Goal: Task Accomplishment & Management: Manage account settings

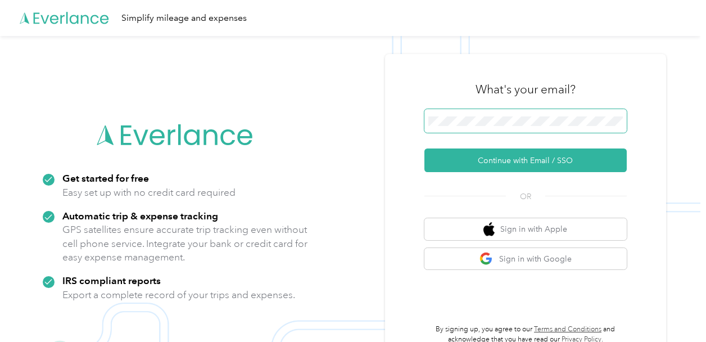
click at [485, 129] on span at bounding box center [526, 121] width 202 height 24
click at [476, 115] on span at bounding box center [526, 121] width 202 height 24
click at [529, 208] on div "What's your email? Continue with Email / SSO OR Sign in with Apple Sign in with…" at bounding box center [526, 207] width 202 height 274
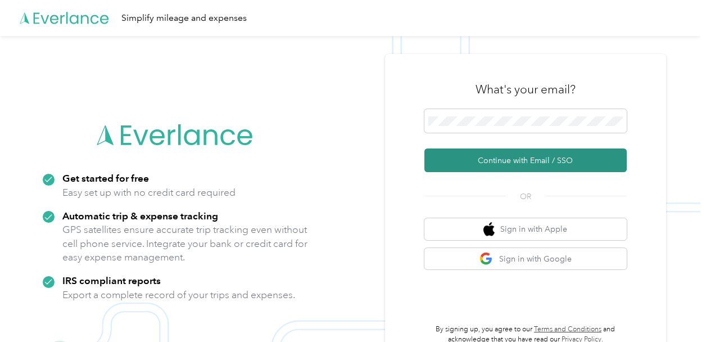
click at [500, 152] on button "Continue with Email / SSO" at bounding box center [526, 160] width 202 height 24
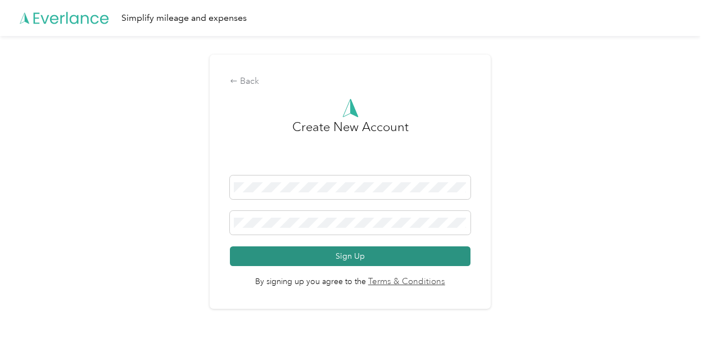
click at [440, 256] on button "Sign Up" at bounding box center [350, 256] width 240 height 20
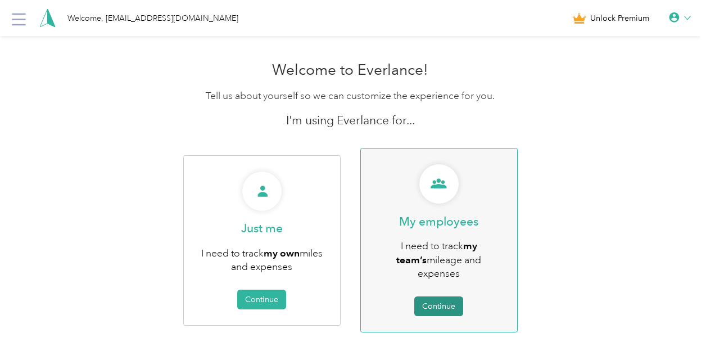
click at [446, 296] on button "Continue" at bounding box center [438, 306] width 49 height 20
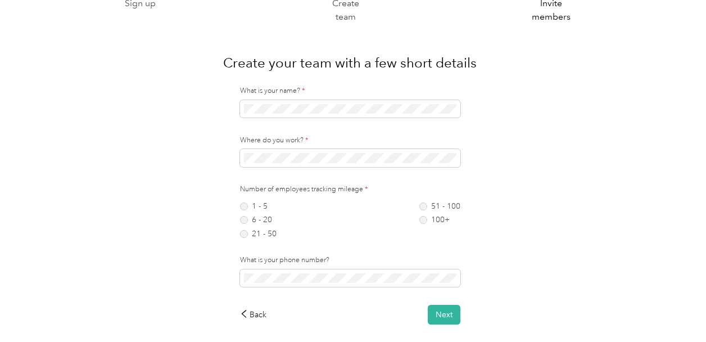
scroll to position [34, 0]
click at [17, 205] on div "Sign up Create team Invite members Create your team with a few short details Wh…" at bounding box center [350, 172] width 701 height 413
click at [246, 218] on label "6 - 20" at bounding box center [258, 219] width 37 height 8
click at [441, 313] on button "Next" at bounding box center [444, 314] width 33 height 20
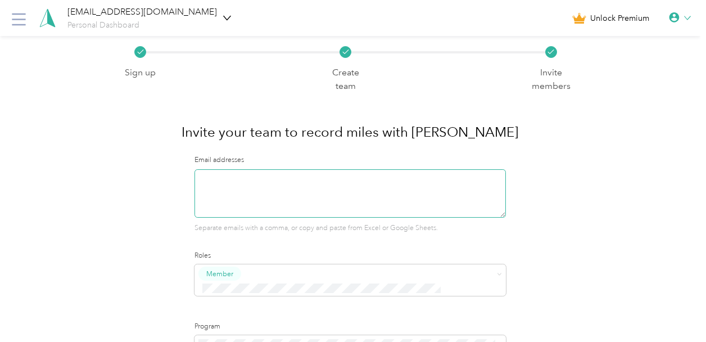
click at [219, 179] on textarea at bounding box center [351, 193] width 312 height 48
paste textarea "[EMAIL_ADDRESS][DOMAIN_NAME]"
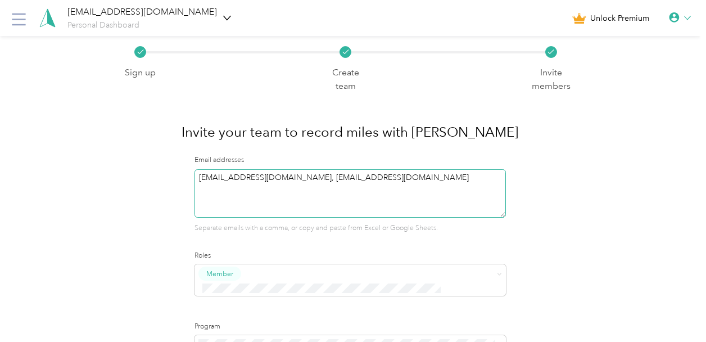
drag, startPoint x: 405, startPoint y: 181, endPoint x: 396, endPoint y: 178, distance: 8.7
click at [396, 178] on textarea "[EMAIL_ADDRESS][DOMAIN_NAME], [EMAIL_ADDRESS][DOMAIN_NAME]" at bounding box center [351, 193] width 312 height 48
drag, startPoint x: 415, startPoint y: 178, endPoint x: 305, endPoint y: 174, distance: 109.7
click at [305, 174] on textarea "[EMAIL_ADDRESS][DOMAIN_NAME], [EMAIL_ADDRESS][DOMAIN_NAME]" at bounding box center [351, 193] width 312 height 48
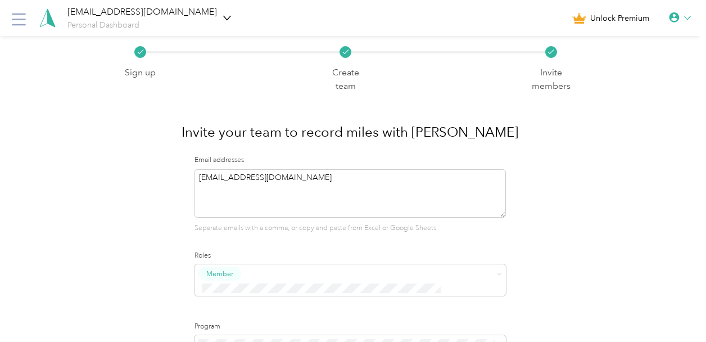
type textarea "[EMAIL_ADDRESS][DOMAIN_NAME]"
click at [394, 247] on div "Email addresses [EMAIL_ADDRESS][DOMAIN_NAME] Separate emails with a comma, or c…" at bounding box center [351, 272] width 312 height 235
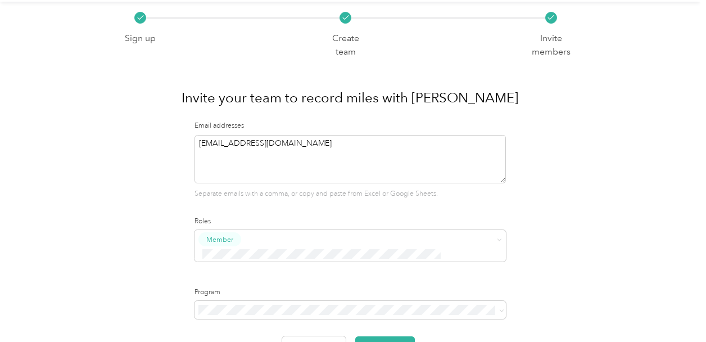
scroll to position [35, 0]
click at [386, 246] on span "Member" at bounding box center [351, 244] width 312 height 31
click at [304, 211] on div "Super Admin" at bounding box center [353, 217] width 298 height 14
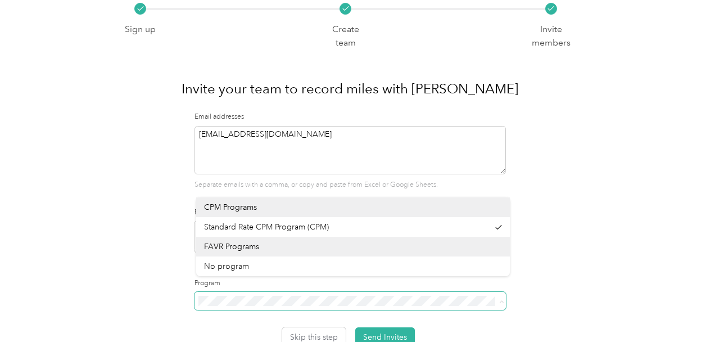
scroll to position [47, 0]
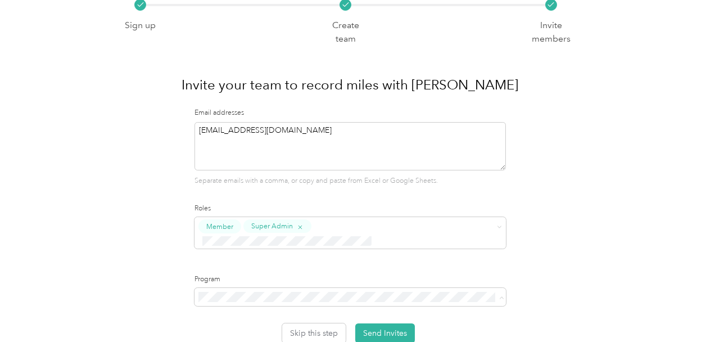
click at [258, 267] on body "[EMAIL_ADDRESS][DOMAIN_NAME] Personal Dashboard Unlock Premium Sign up Create t…" at bounding box center [350, 175] width 701 height 445
click at [231, 259] on span "No program" at bounding box center [226, 259] width 45 height 10
click at [394, 323] on button "Send Invites" at bounding box center [385, 333] width 60 height 20
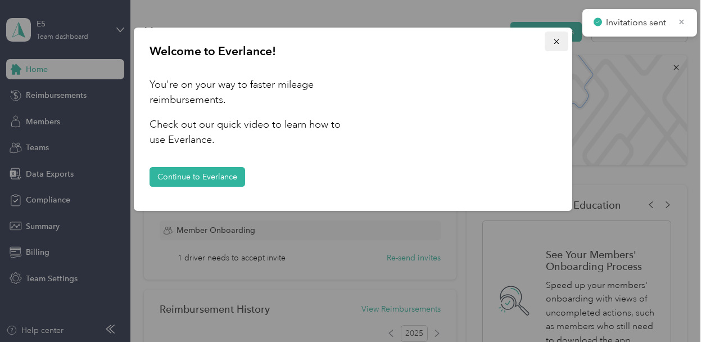
click at [555, 44] on icon "button" at bounding box center [557, 42] width 8 height 8
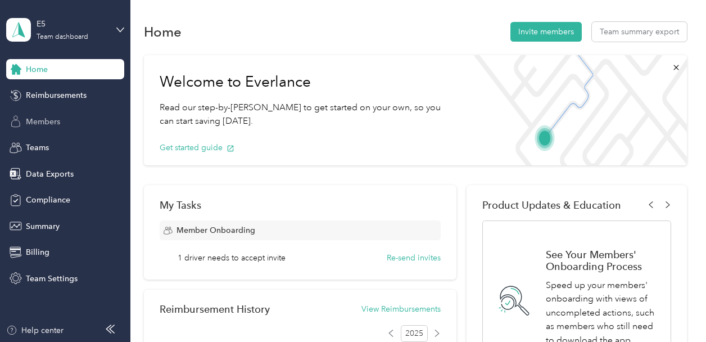
click at [49, 123] on span "Members" at bounding box center [43, 122] width 34 height 12
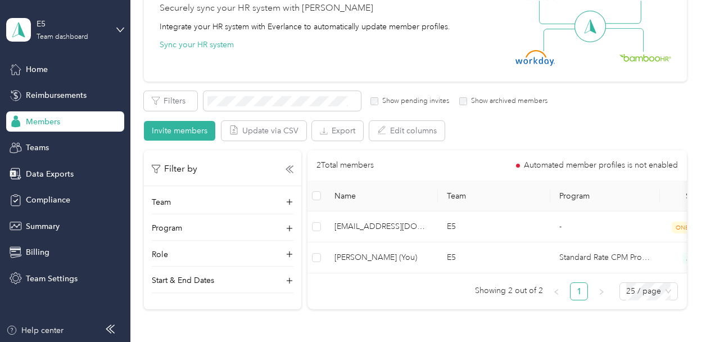
scroll to position [118, 0]
click at [174, 124] on button "Invite members" at bounding box center [179, 131] width 71 height 20
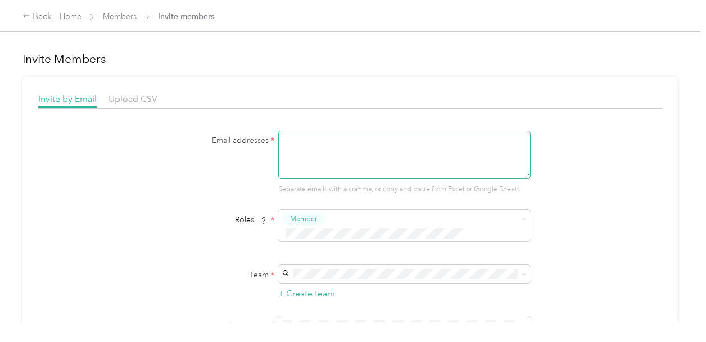
click at [303, 149] on textarea at bounding box center [404, 154] width 253 height 48
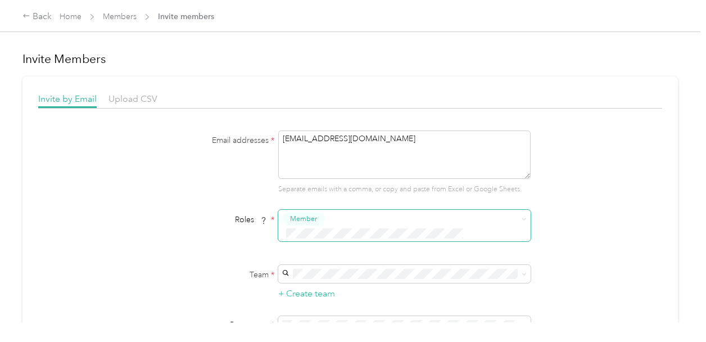
type textarea "[EMAIL_ADDRESS][DOMAIN_NAME]"
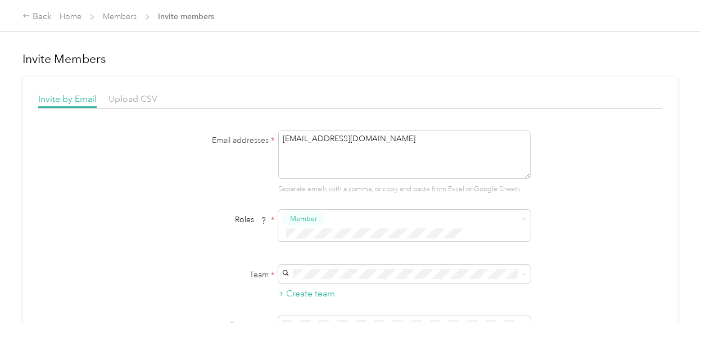
click at [333, 319] on button "Super Admin" at bounding box center [313, 322] width 57 height 14
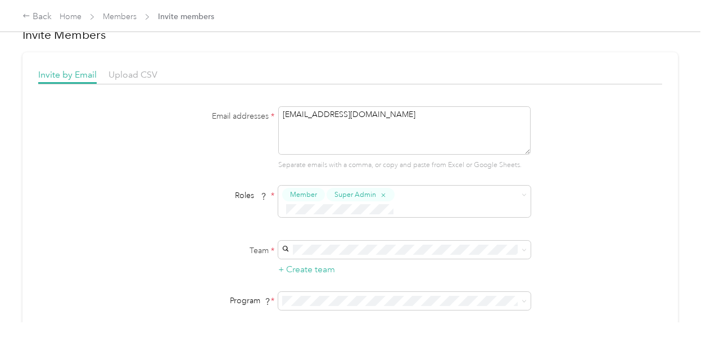
scroll to position [27, 0]
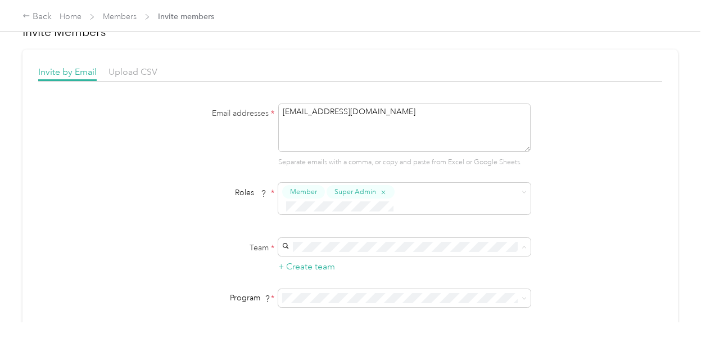
click at [332, 261] on p "[PERSON_NAME]" at bounding box center [403, 266] width 237 height 12
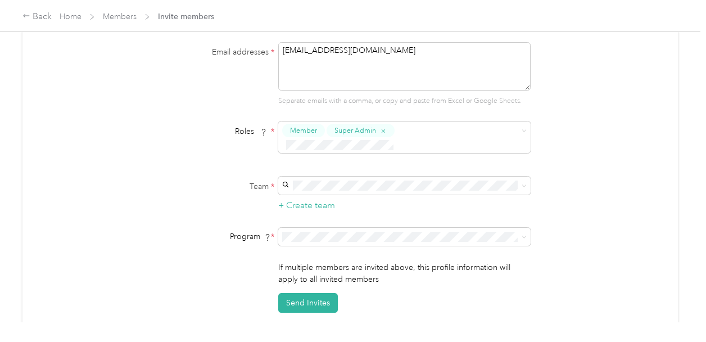
scroll to position [98, 0]
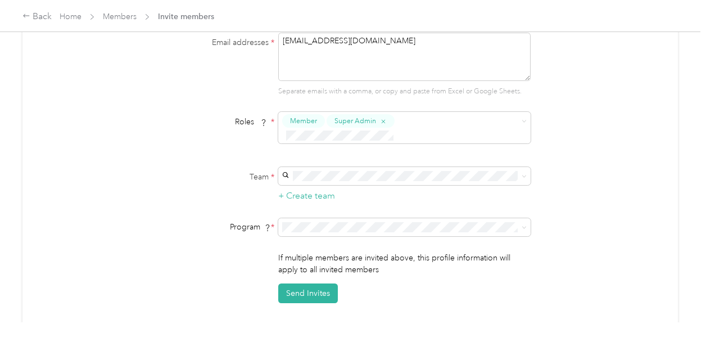
click at [321, 286] on div "No program" at bounding box center [403, 287] width 237 height 12
click at [314, 283] on button "Send Invites" at bounding box center [308, 293] width 60 height 20
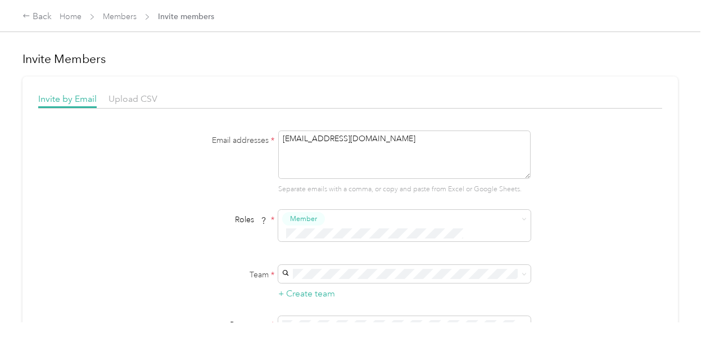
drag, startPoint x: 422, startPoint y: 139, endPoint x: 252, endPoint y: 129, distance: 170.7
click at [252, 129] on div "Invite by Email Upload CSV Email addresses * [EMAIL_ADDRESS][DOMAIN_NAME] Separ…" at bounding box center [350, 246] width 624 height 309
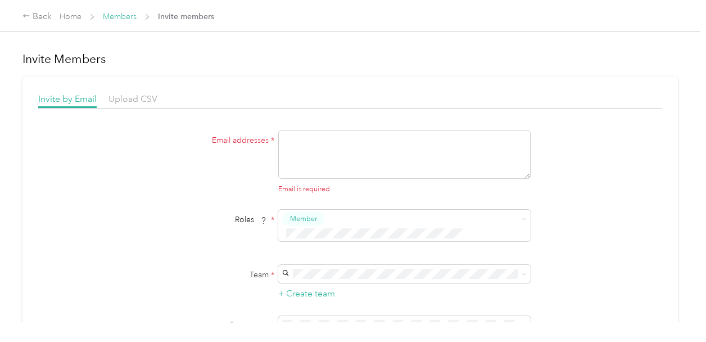
click at [124, 13] on link "Members" at bounding box center [120, 17] width 34 height 10
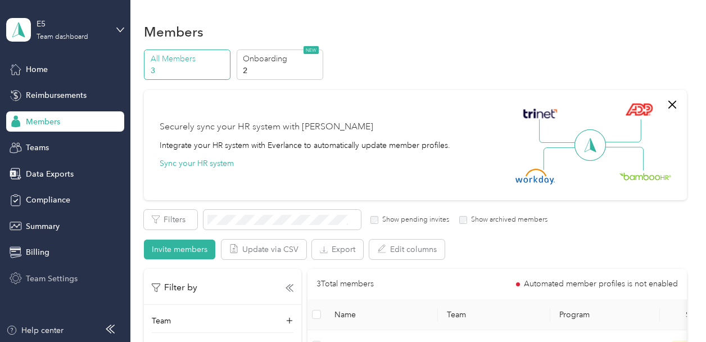
click at [79, 280] on div "Team Settings" at bounding box center [65, 278] width 118 height 20
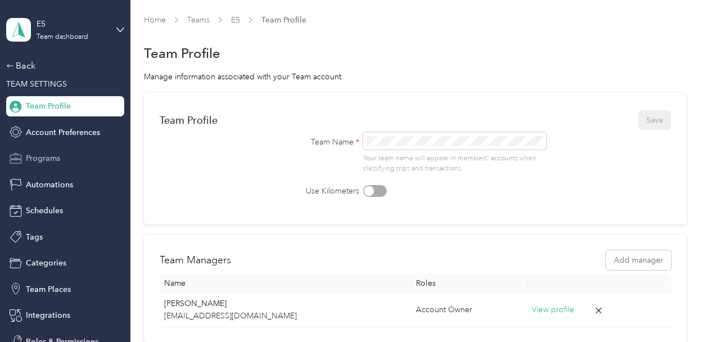
click at [63, 156] on div "Programs" at bounding box center [65, 158] width 118 height 20
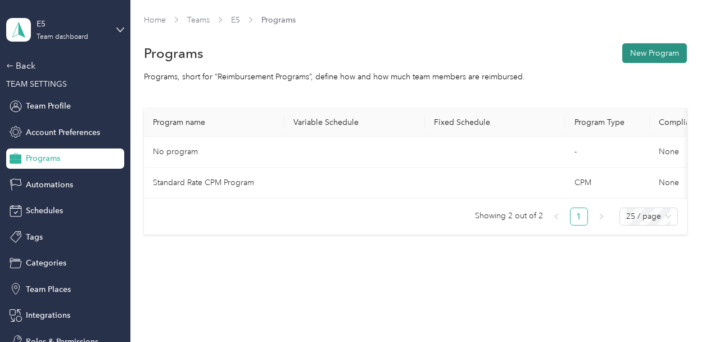
click at [637, 55] on button "New Program" at bounding box center [655, 53] width 65 height 20
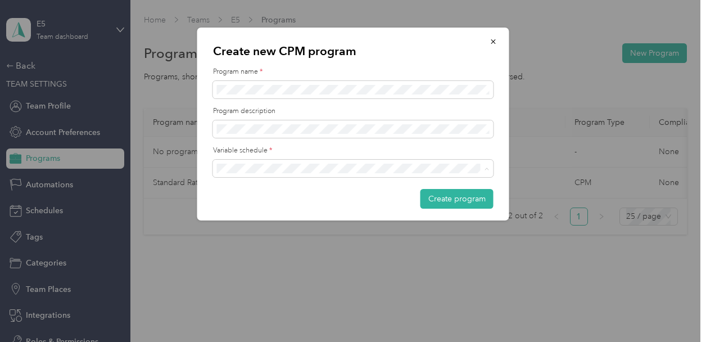
click at [320, 256] on ol "Biweekly Alternate Monthly Biweekly None Weekly 1st & 16th Create new schedule" at bounding box center [353, 247] width 281 height 138
click at [261, 262] on div "Weekly" at bounding box center [353, 267] width 265 height 12
click at [480, 193] on button "Create program" at bounding box center [457, 199] width 73 height 20
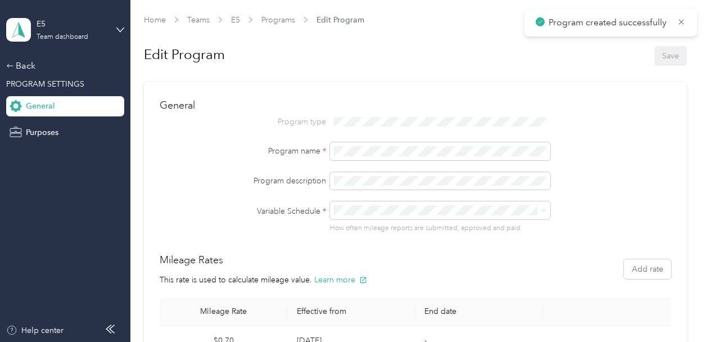
scroll to position [107, 0]
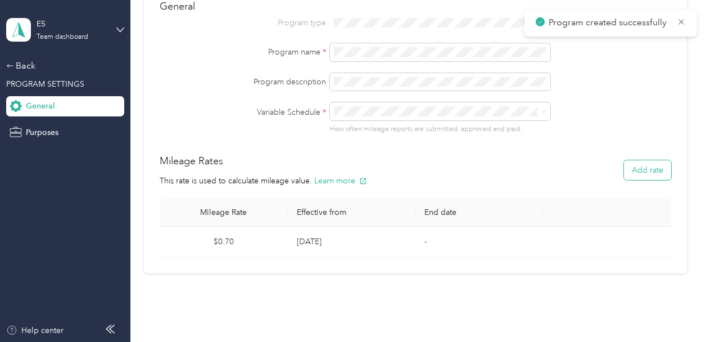
click at [629, 161] on button "Add rate" at bounding box center [647, 170] width 47 height 20
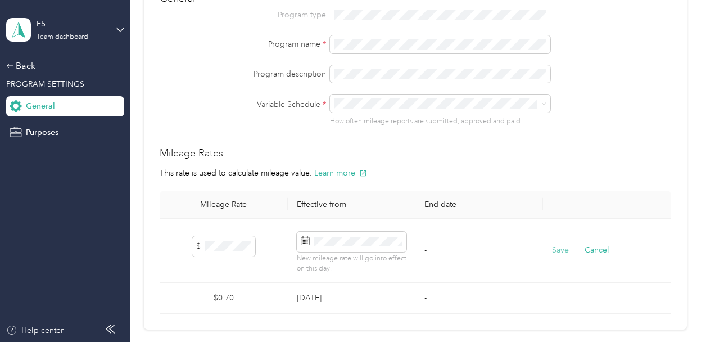
click at [558, 247] on button "Save" at bounding box center [560, 250] width 17 height 12
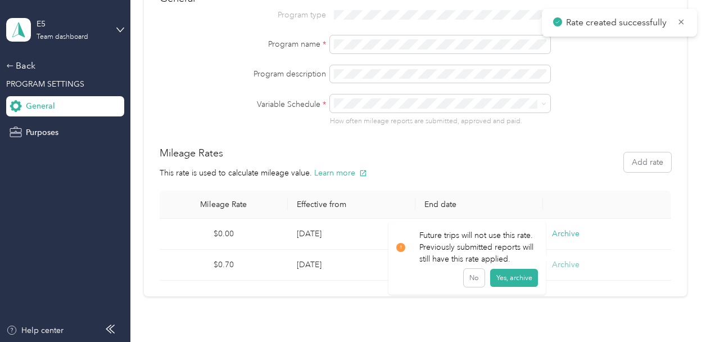
click at [561, 265] on button "Archive" at bounding box center [566, 265] width 28 height 12
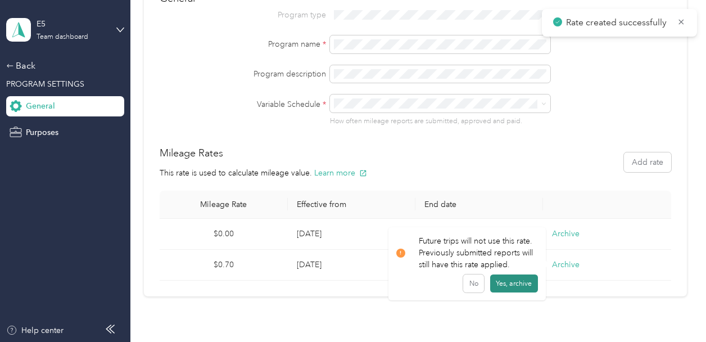
click at [512, 277] on button "Yes, archive" at bounding box center [514, 283] width 48 height 18
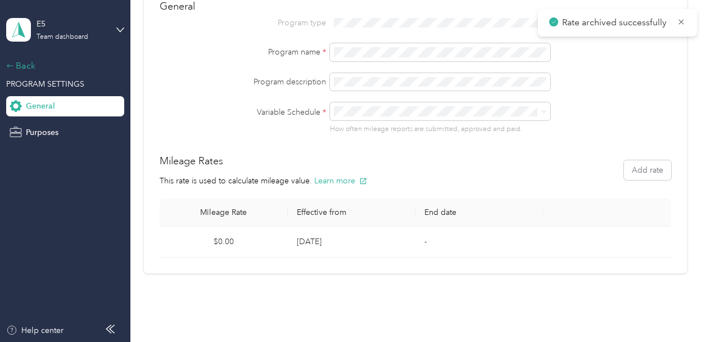
click at [35, 67] on div "Back" at bounding box center [62, 65] width 112 height 13
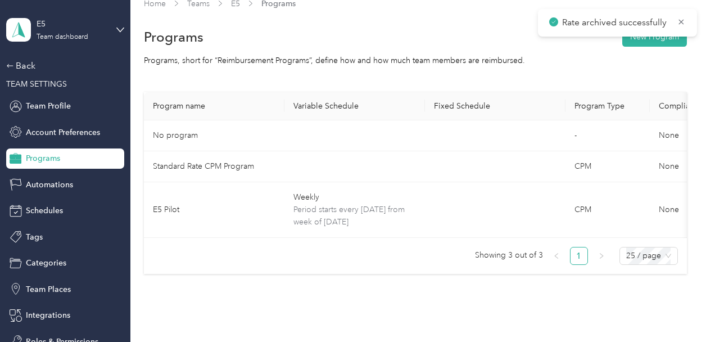
scroll to position [72, 0]
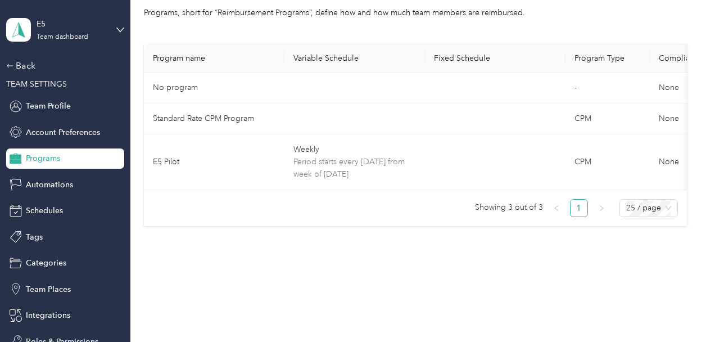
click at [30, 58] on div "E5 Team dashboard Back TEAM SETTINGS Team Profile Account Preferences Programs …" at bounding box center [65, 175] width 118 height 351
click at [20, 64] on div "Back" at bounding box center [62, 65] width 112 height 13
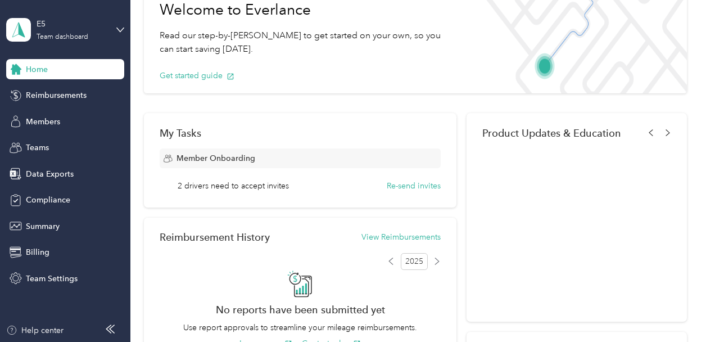
scroll to position [107, 0]
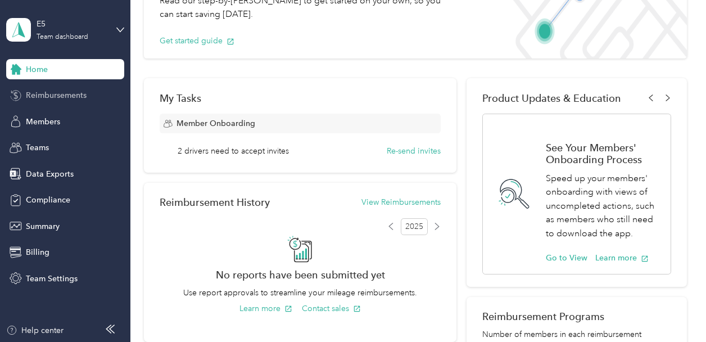
click at [64, 98] on span "Reimbursements" at bounding box center [56, 95] width 61 height 12
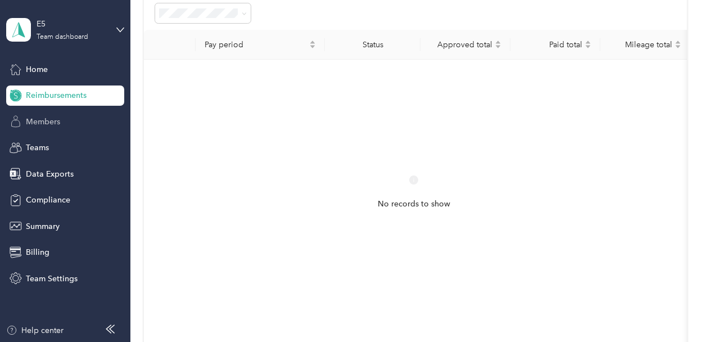
click at [65, 121] on div "Members" at bounding box center [65, 121] width 118 height 20
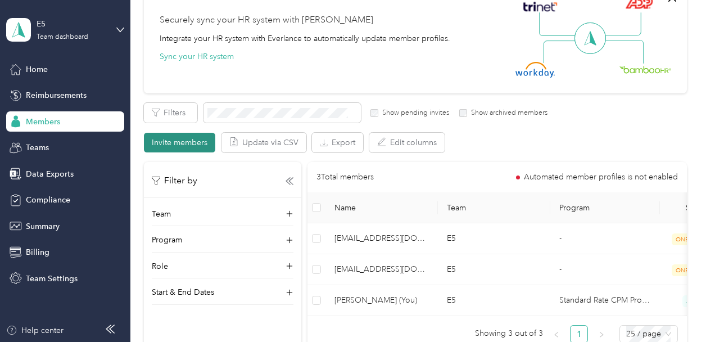
click at [165, 141] on button "Invite members" at bounding box center [179, 143] width 71 height 20
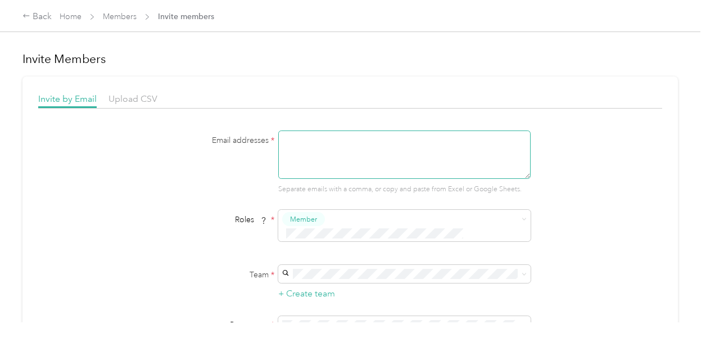
click at [371, 142] on textarea at bounding box center [404, 154] width 253 height 48
paste textarea "[EMAIL_ADDRESS][DOMAIN_NAME]"
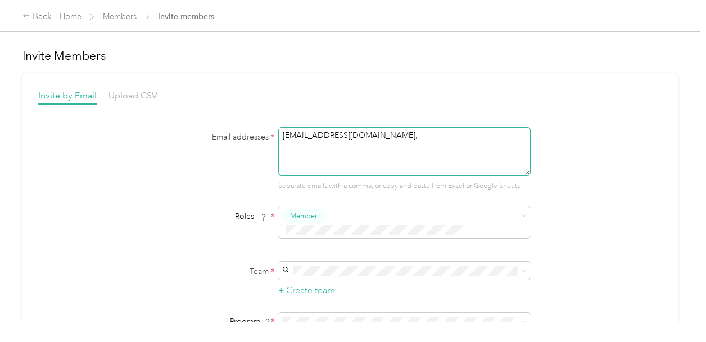
click at [466, 138] on textarea "[EMAIL_ADDRESS][DOMAIN_NAME]," at bounding box center [404, 151] width 253 height 48
paste textarea "[EMAIL_ADDRESS][DOMAIN_NAME]"
click at [503, 136] on textarea "[EMAIL_ADDRESS][DOMAIN_NAME], [EMAIL_ADDRESS][DOMAIN_NAME]," at bounding box center [404, 151] width 253 height 48
paste textarea "[EMAIL_ADDRESS][DOMAIN_NAME]"
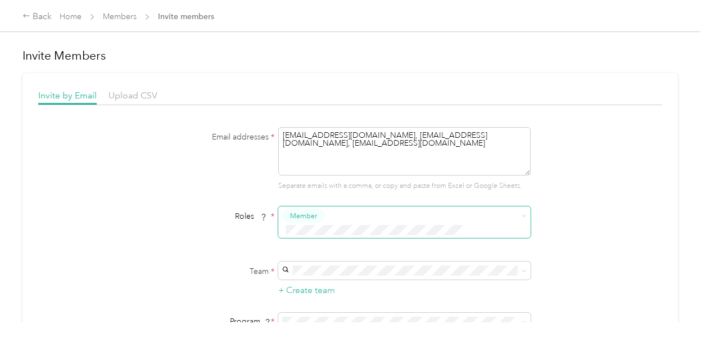
type textarea "[EMAIL_ADDRESS][DOMAIN_NAME], [EMAIL_ADDRESS][DOMAIN_NAME], [EMAIL_ADDRESS][DOM…"
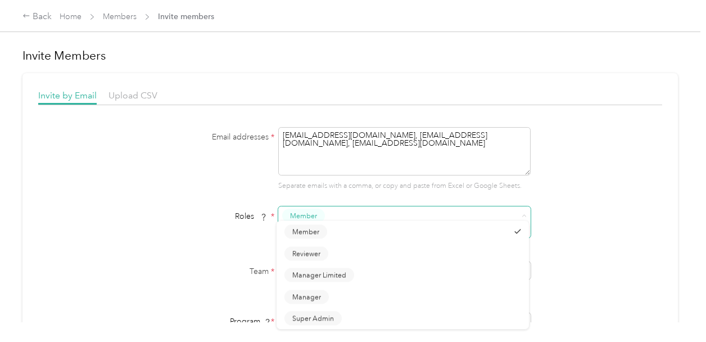
click at [427, 224] on span at bounding box center [397, 230] width 230 height 12
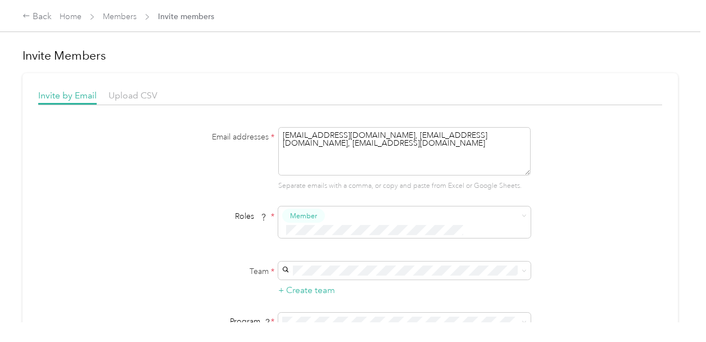
click at [569, 218] on div "Email addresses * [EMAIL_ADDRESS][DOMAIN_NAME], [EMAIL_ADDRESS][DOMAIN_NAME], […" at bounding box center [350, 262] width 624 height 270
click at [397, 274] on div "E5 (Main organization) [PERSON_NAME]" at bounding box center [403, 281] width 237 height 26
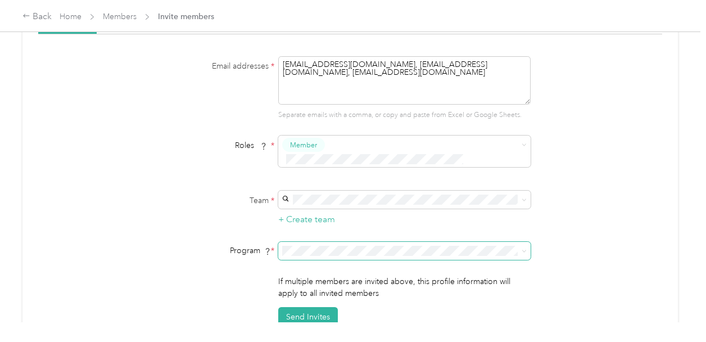
click at [371, 242] on span at bounding box center [404, 251] width 253 height 18
click at [326, 175] on span "E5 Pilot (CPM)" at bounding box center [310, 177] width 50 height 10
click at [311, 307] on button "Send Invites" at bounding box center [308, 317] width 60 height 20
click at [126, 13] on link "Members" at bounding box center [120, 17] width 34 height 10
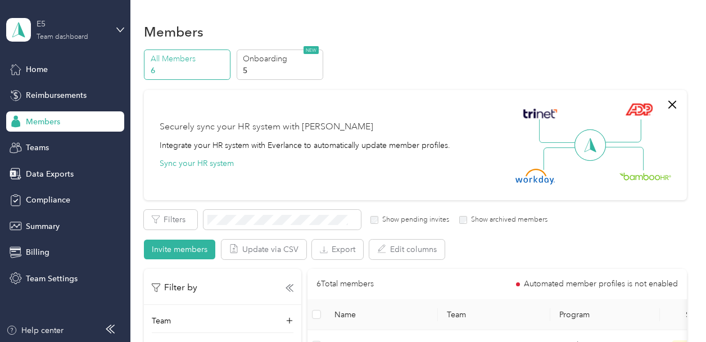
click at [52, 34] on div "Team dashboard" at bounding box center [63, 37] width 52 height 7
click at [37, 146] on div "Log out" at bounding box center [124, 139] width 221 height 20
